Goal: Communication & Community: Answer question/provide support

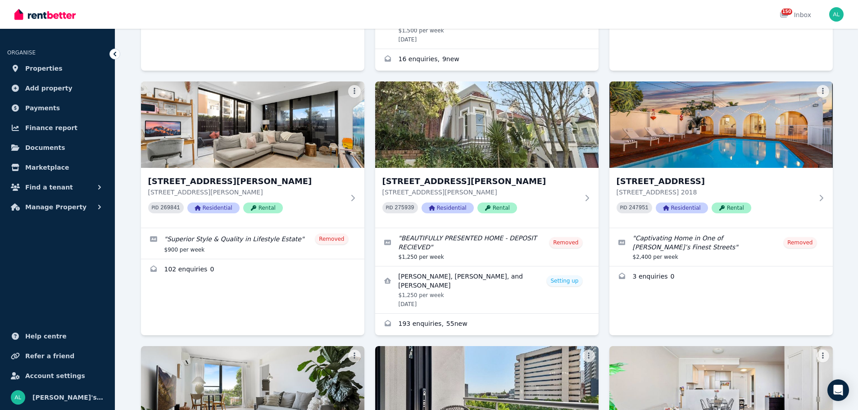
scroll to position [1767, 0]
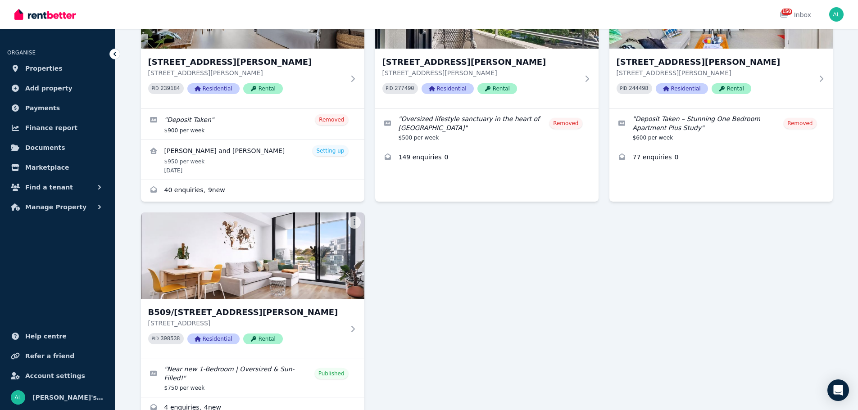
click at [262, 222] on img at bounding box center [252, 256] width 223 height 86
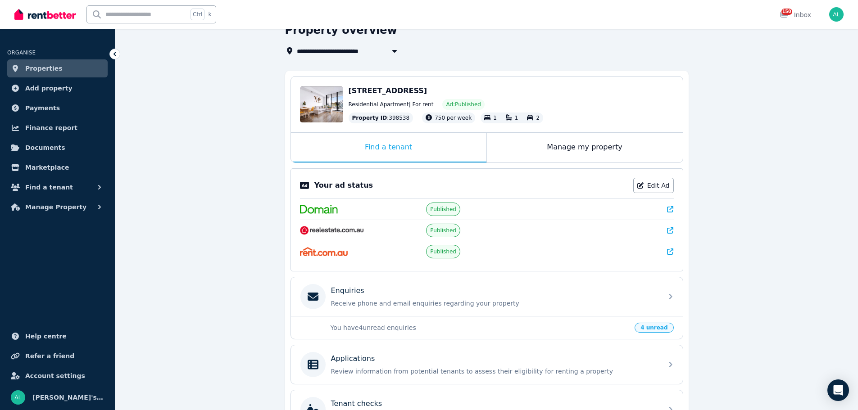
scroll to position [50, 0]
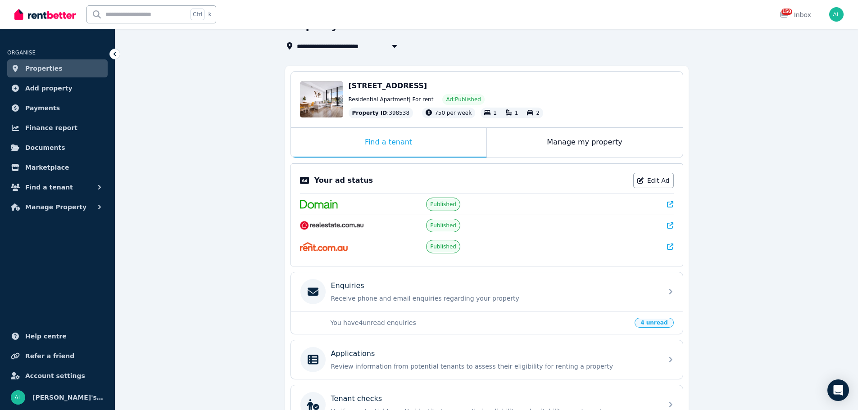
click at [439, 322] on p "You have 4 unread enquiries" at bounding box center [480, 322] width 299 height 9
click at [643, 295] on p "Receive phone and email enquiries regarding your property" at bounding box center [494, 298] width 326 height 9
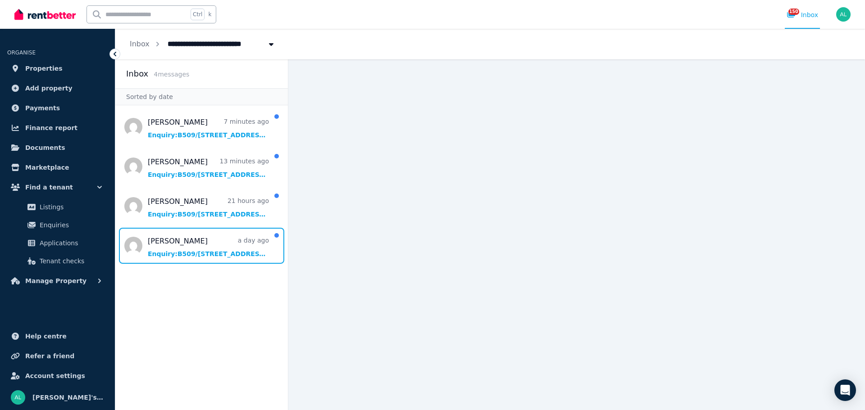
click at [192, 247] on span "Message list" at bounding box center [201, 246] width 173 height 36
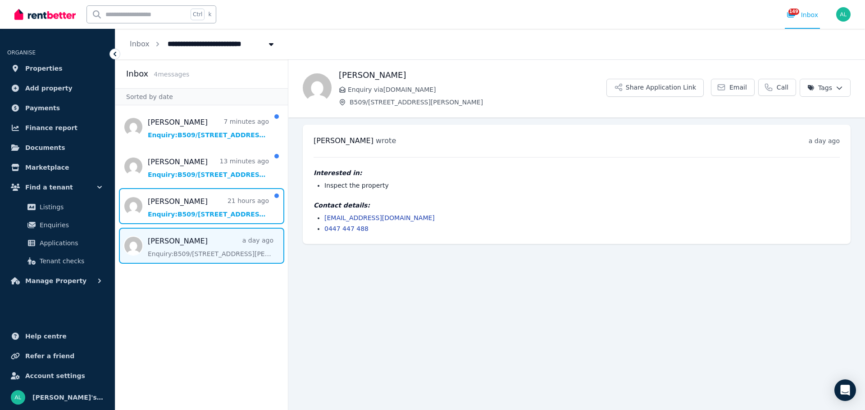
click at [173, 218] on span "Message list" at bounding box center [201, 206] width 173 height 36
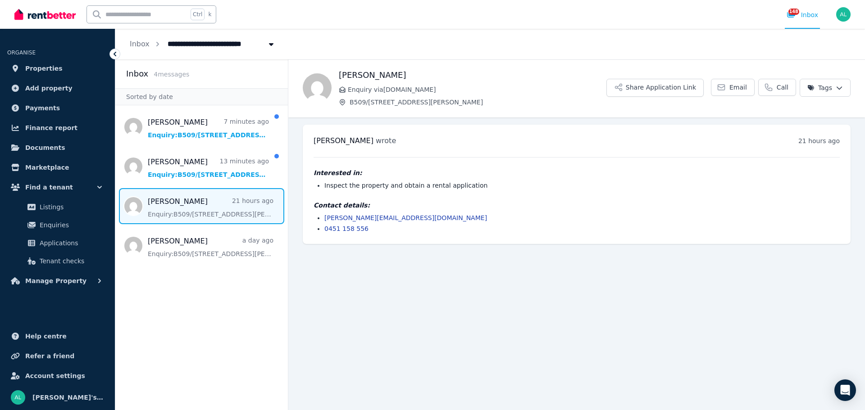
click at [726, 88] on icon at bounding box center [721, 87] width 9 height 9
click at [661, 86] on button "Share Application Link" at bounding box center [654, 88] width 97 height 18
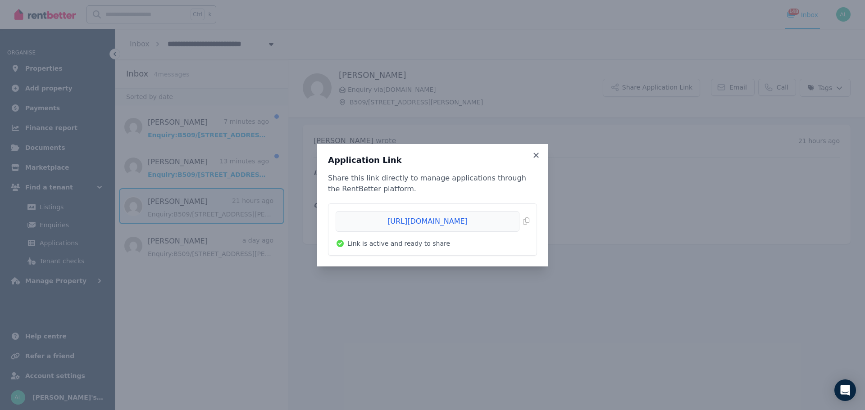
click at [523, 218] on span "Copied!" at bounding box center [433, 221] width 194 height 21
click at [653, 177] on div "Application Link Share this link directly to manage applications through the Re…" at bounding box center [432, 205] width 865 height 410
click at [541, 153] on div "Application Link Share this link directly to manage applications through the Re…" at bounding box center [432, 205] width 231 height 123
click at [539, 154] on icon at bounding box center [536, 155] width 9 height 8
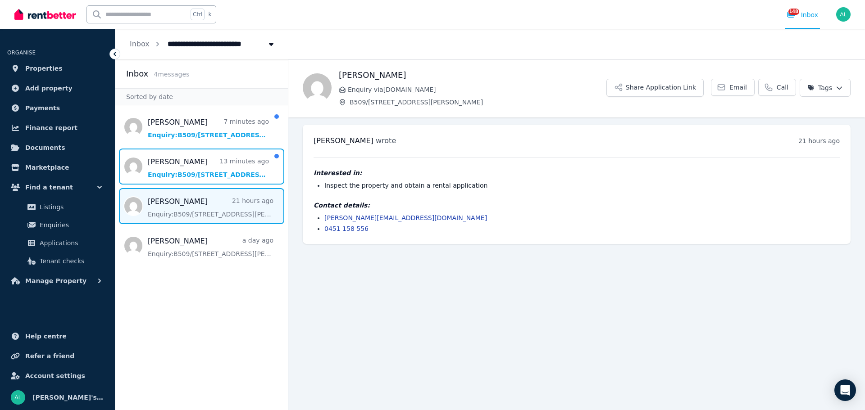
click at [210, 171] on span "Message list" at bounding box center [201, 167] width 173 height 36
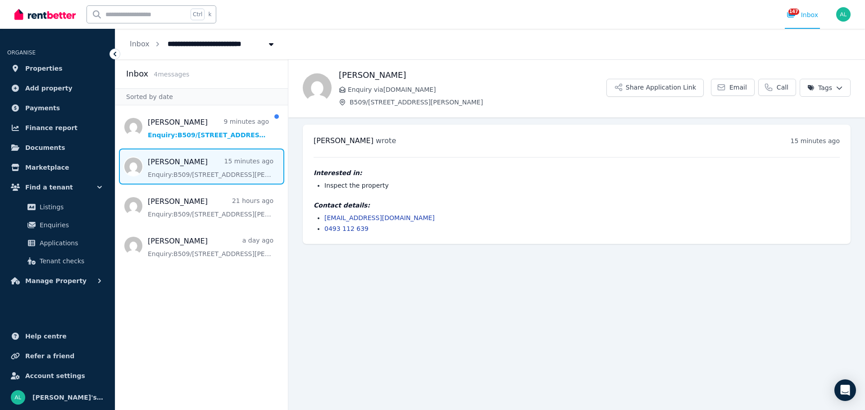
click at [747, 91] on span "Email" at bounding box center [738, 87] width 18 height 9
click at [162, 133] on span "Message list" at bounding box center [201, 127] width 173 height 36
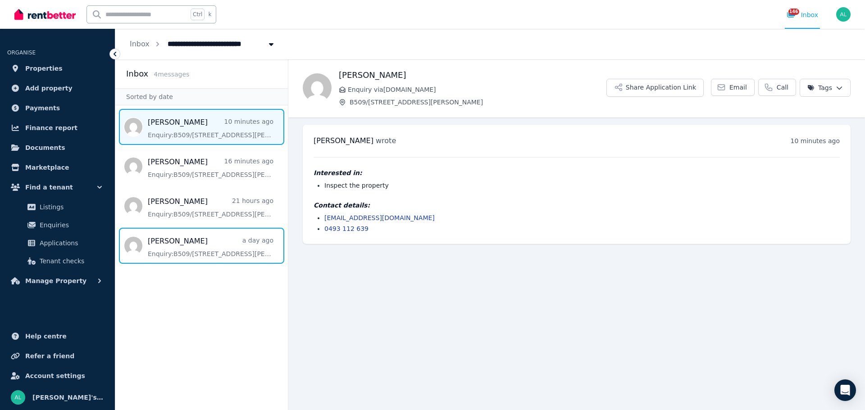
click at [212, 250] on span "Message list" at bounding box center [201, 246] width 173 height 36
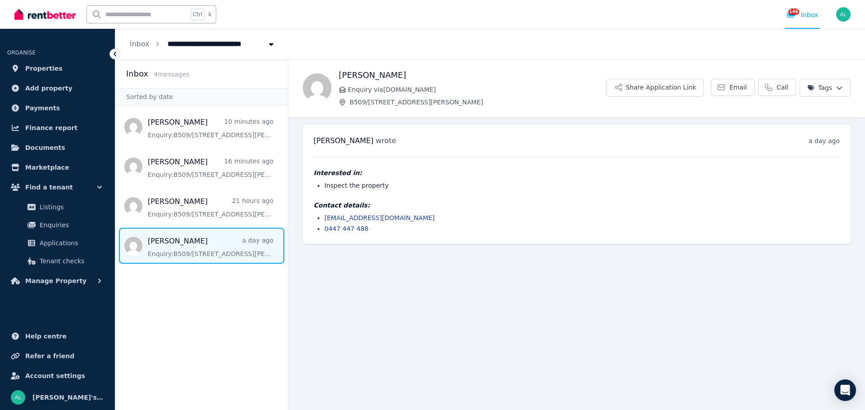
click at [726, 86] on icon at bounding box center [721, 87] width 9 height 9
